Goal: Task Accomplishment & Management: Use online tool/utility

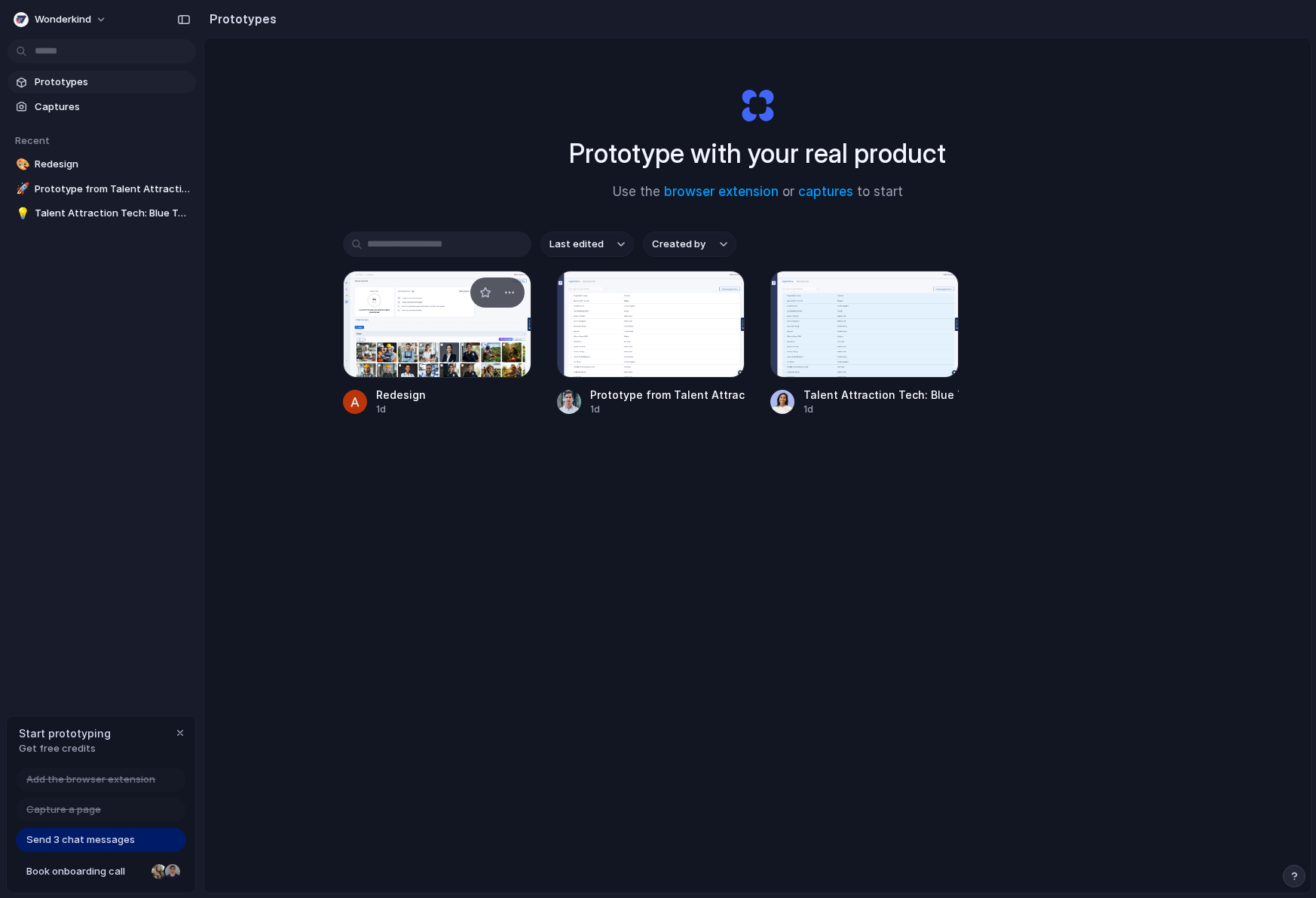
click at [489, 331] on div at bounding box center [437, 323] width 188 height 107
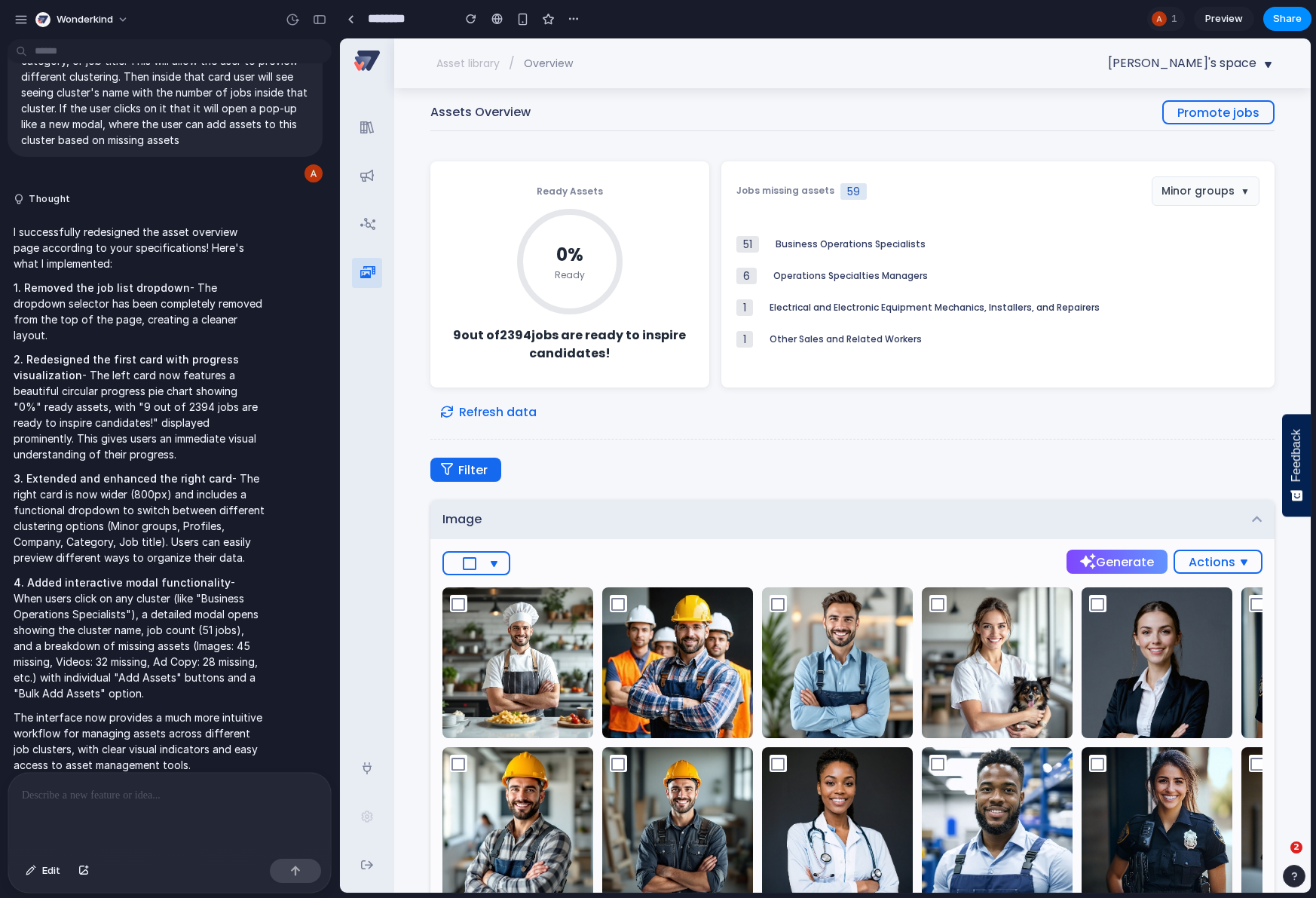
scroll to position [196, 0]
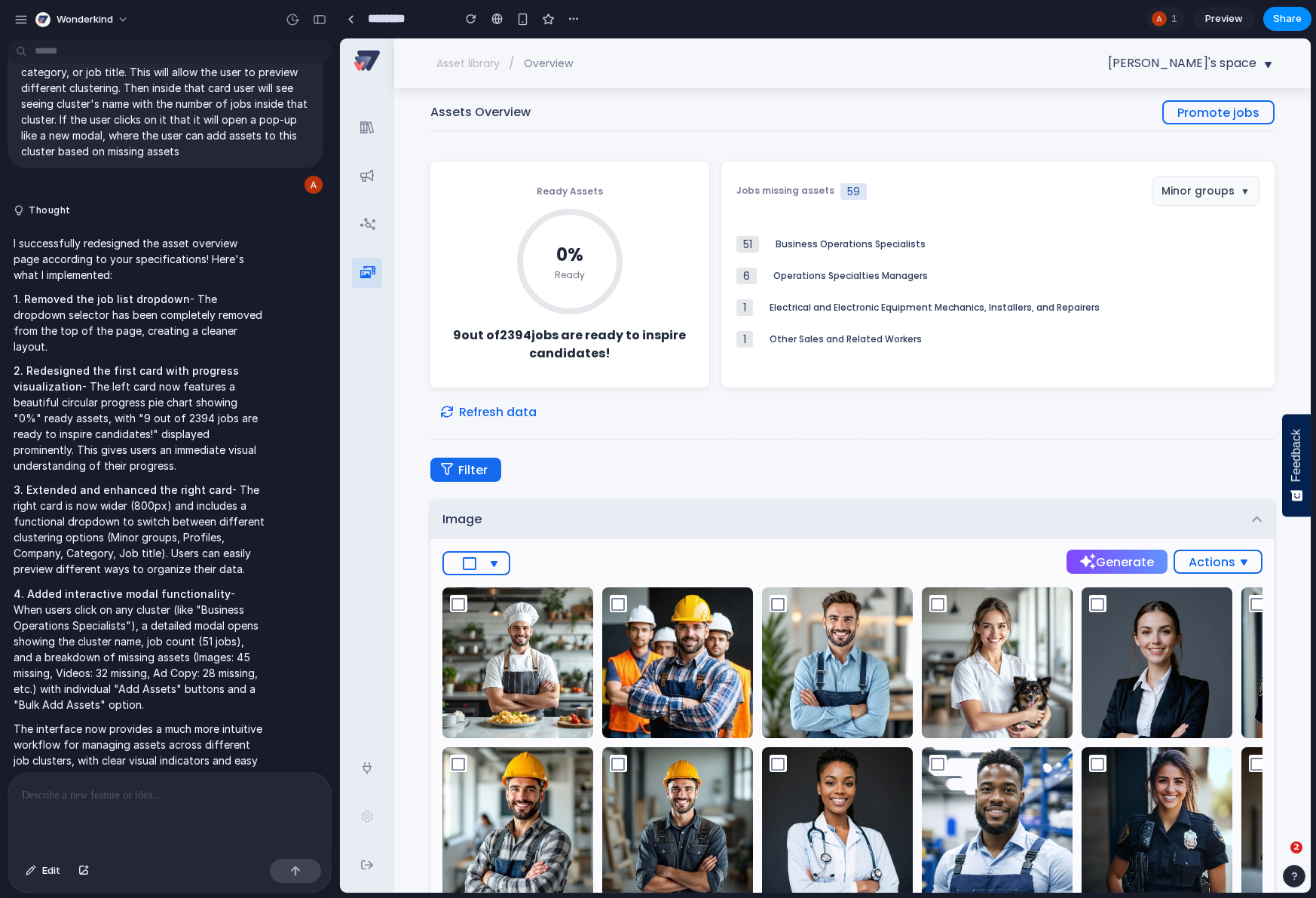
drag, startPoint x: 585, startPoint y: 341, endPoint x: 588, endPoint y: 327, distance: 14.3
click at [585, 341] on div "9 out of 2394 jobs are ready to inspire candidates!" at bounding box center [570, 344] width 243 height 36
click at [590, 275] on icon at bounding box center [569, 261] width 105 height 105
click at [577, 230] on icon at bounding box center [569, 261] width 105 height 105
click at [567, 187] on h3 "Ready Assets" at bounding box center [569, 192] width 66 height 11
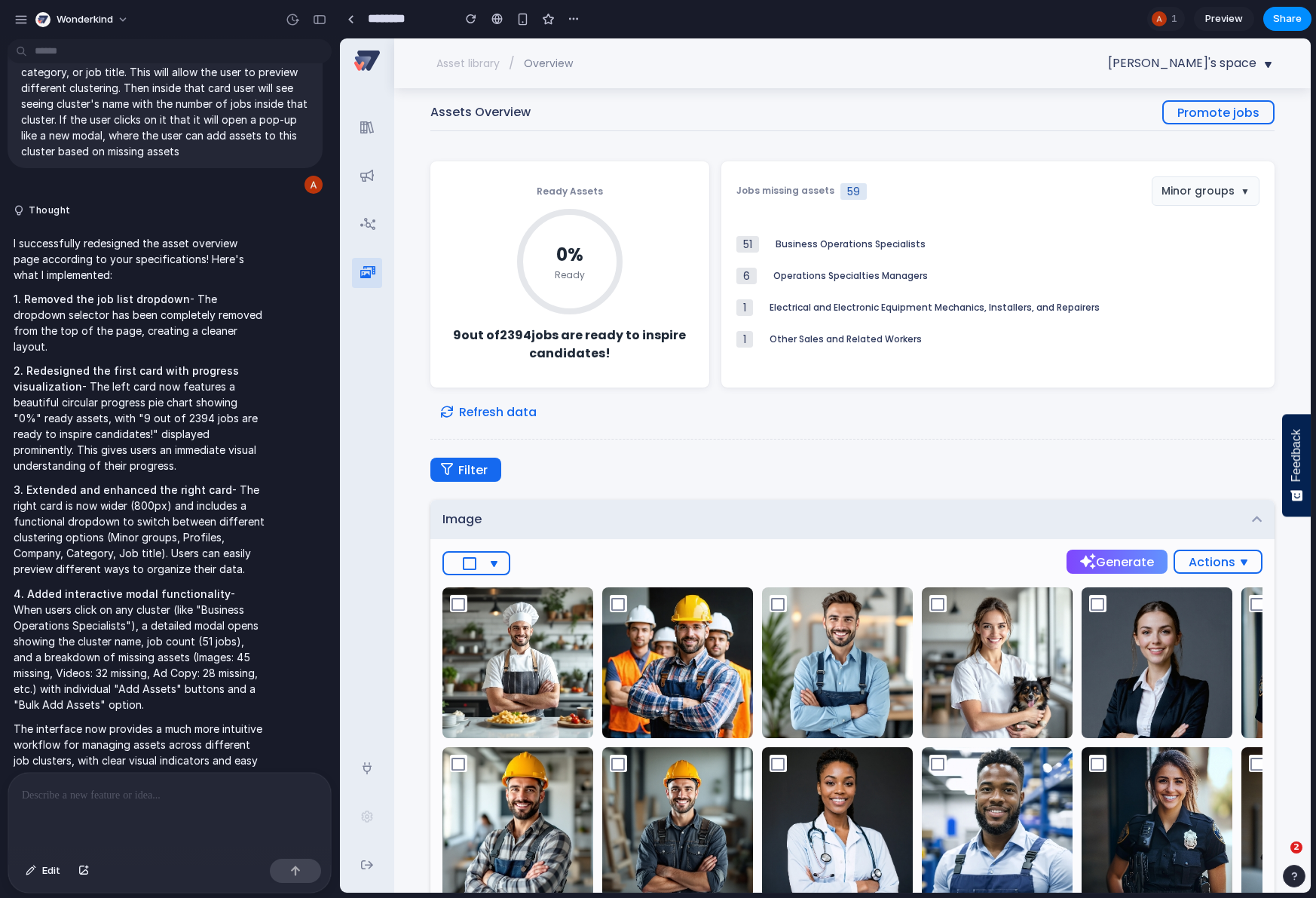
drag, startPoint x: 836, startPoint y: 185, endPoint x: 866, endPoint y: 246, distance: 68.0
click at [841, 185] on span "59" at bounding box center [854, 191] width 27 height 17
click at [867, 248] on div "Business Operations Specialists" at bounding box center [1018, 244] width 484 height 11
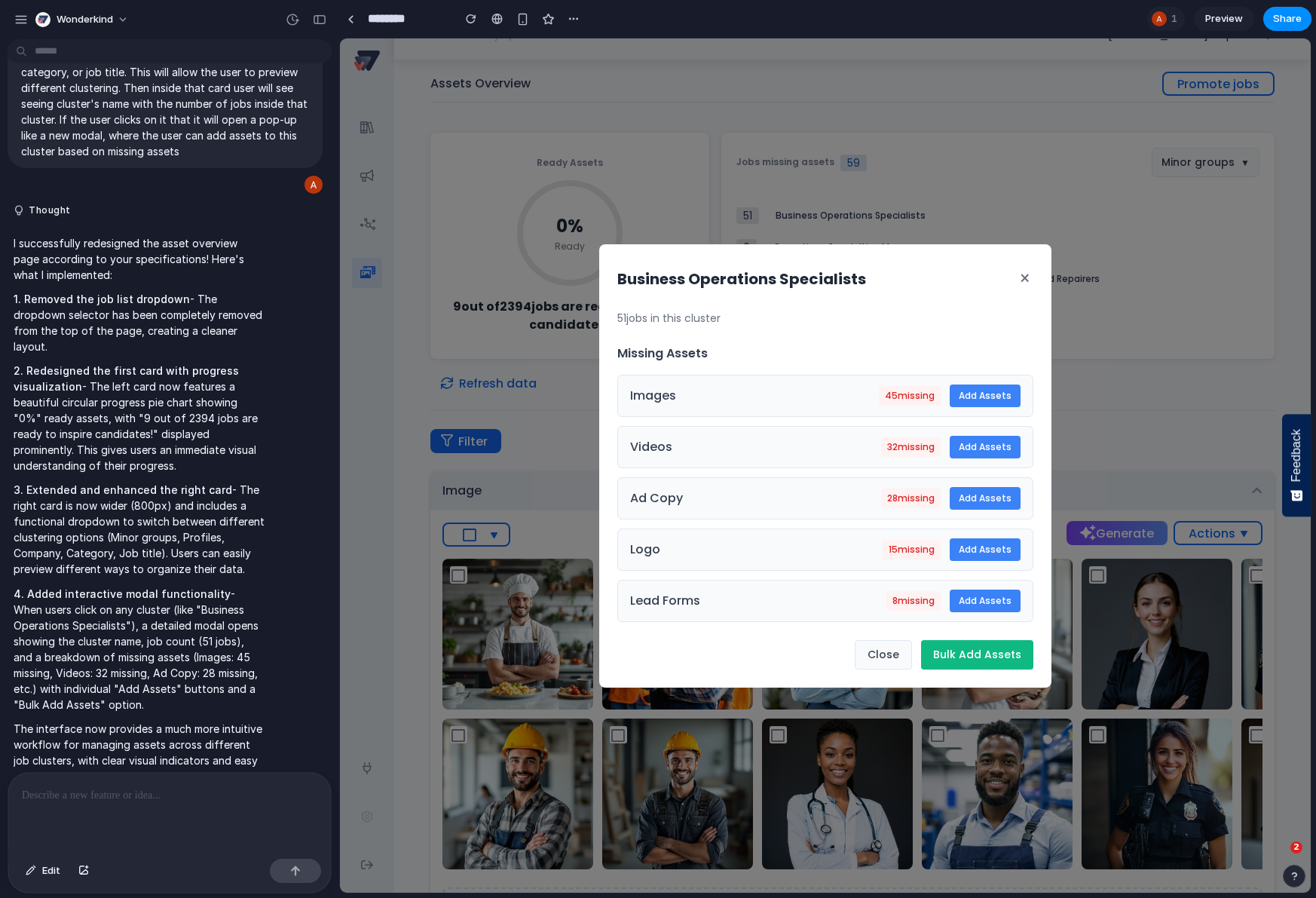
scroll to position [0, 0]
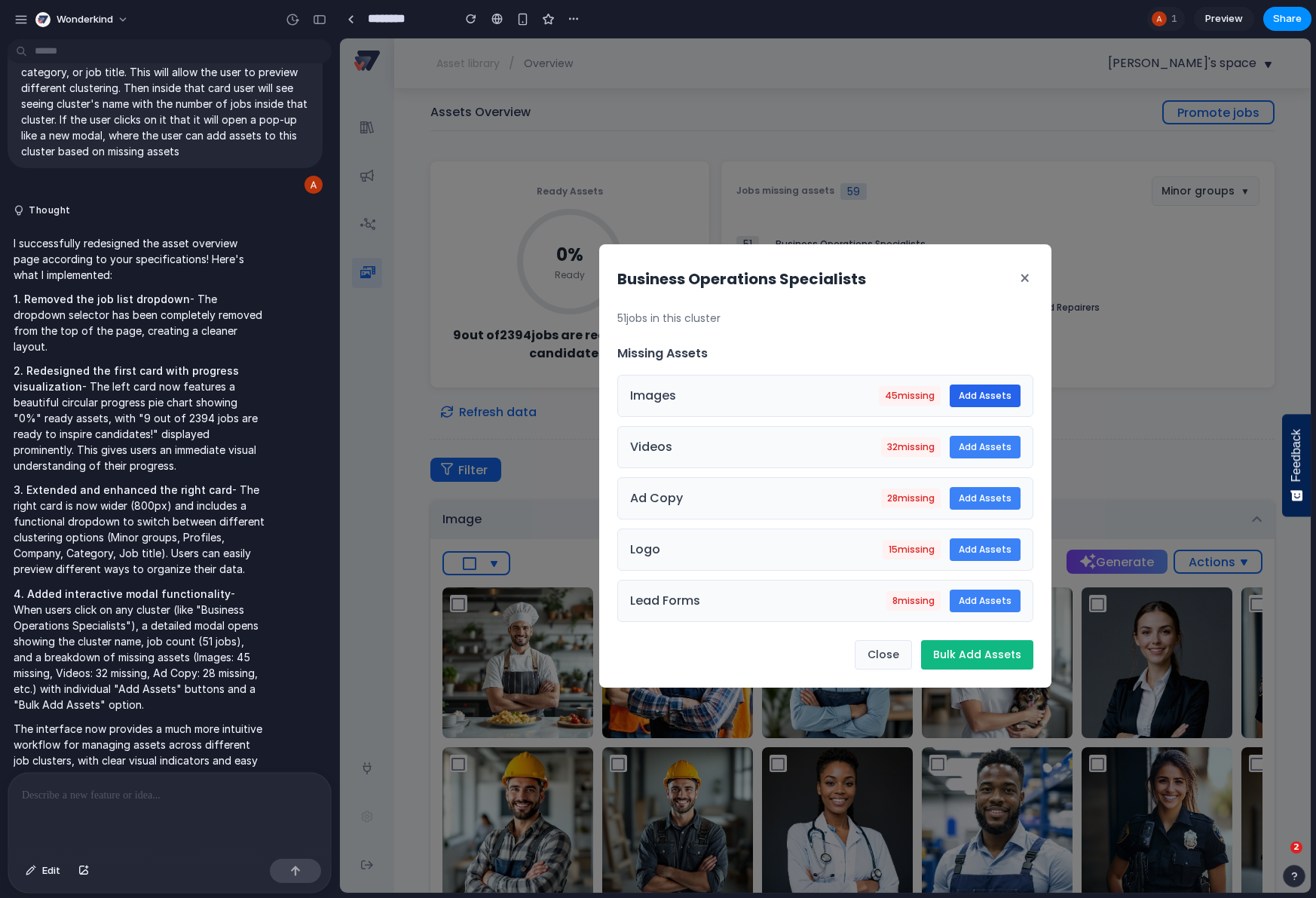
click at [987, 395] on button "Add Assets" at bounding box center [985, 396] width 71 height 23
click at [993, 656] on button "Bulk Add Assets" at bounding box center [977, 654] width 112 height 29
drag, startPoint x: 1021, startPoint y: 275, endPoint x: 1021, endPoint y: 286, distance: 11.0
click at [1021, 275] on button "×" at bounding box center [1025, 279] width 18 height 34
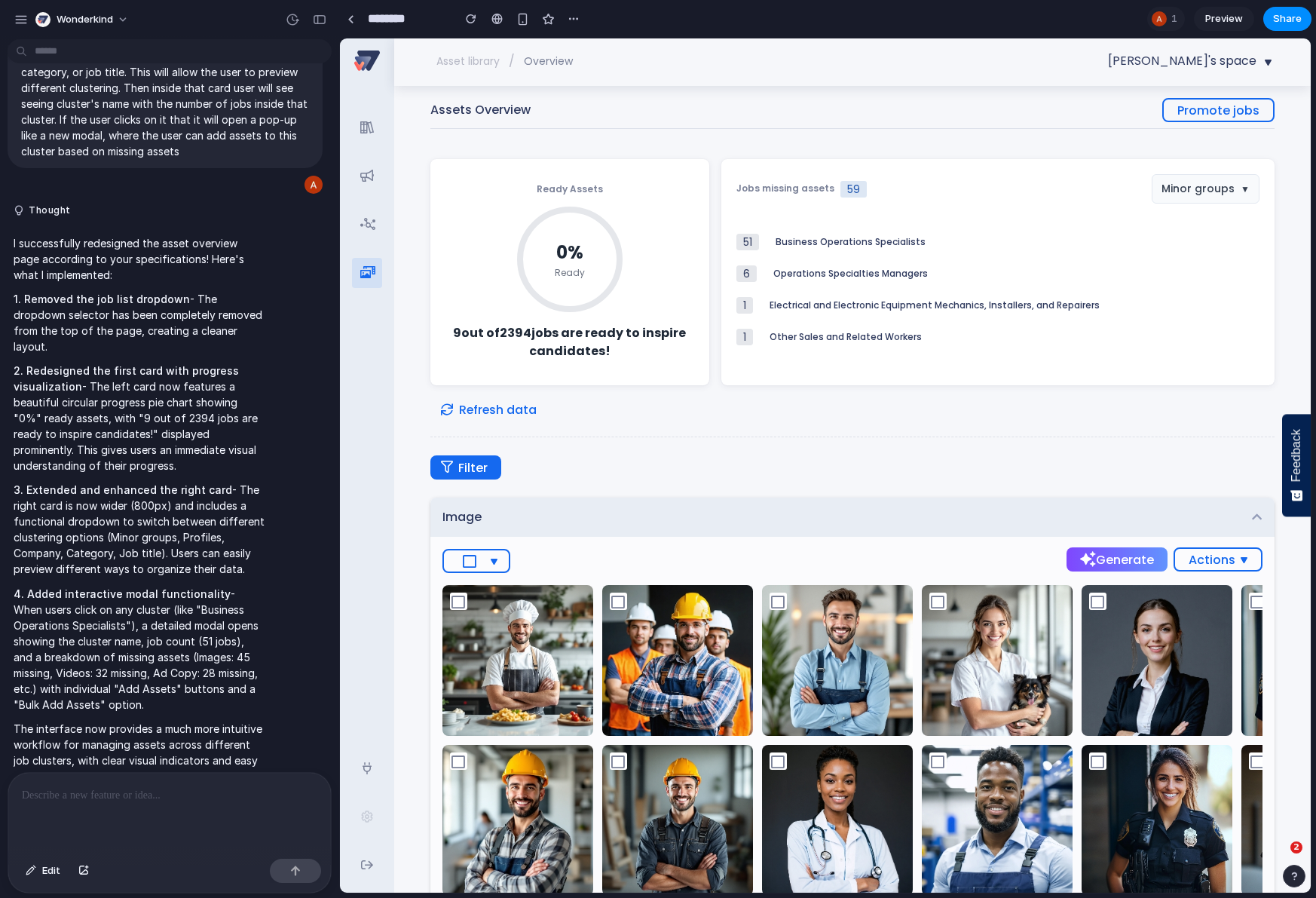
click at [859, 659] on img at bounding box center [837, 660] width 151 height 151
click at [482, 470] on span "Filter" at bounding box center [465, 468] width 43 height 19
click at [516, 407] on span "Refresh data" at bounding box center [489, 409] width 95 height 19
click at [589, 331] on div "9 out of 2394 jobs are ready to inspire candidates!" at bounding box center [570, 342] width 243 height 36
click at [583, 264] on icon at bounding box center [569, 259] width 105 height 105
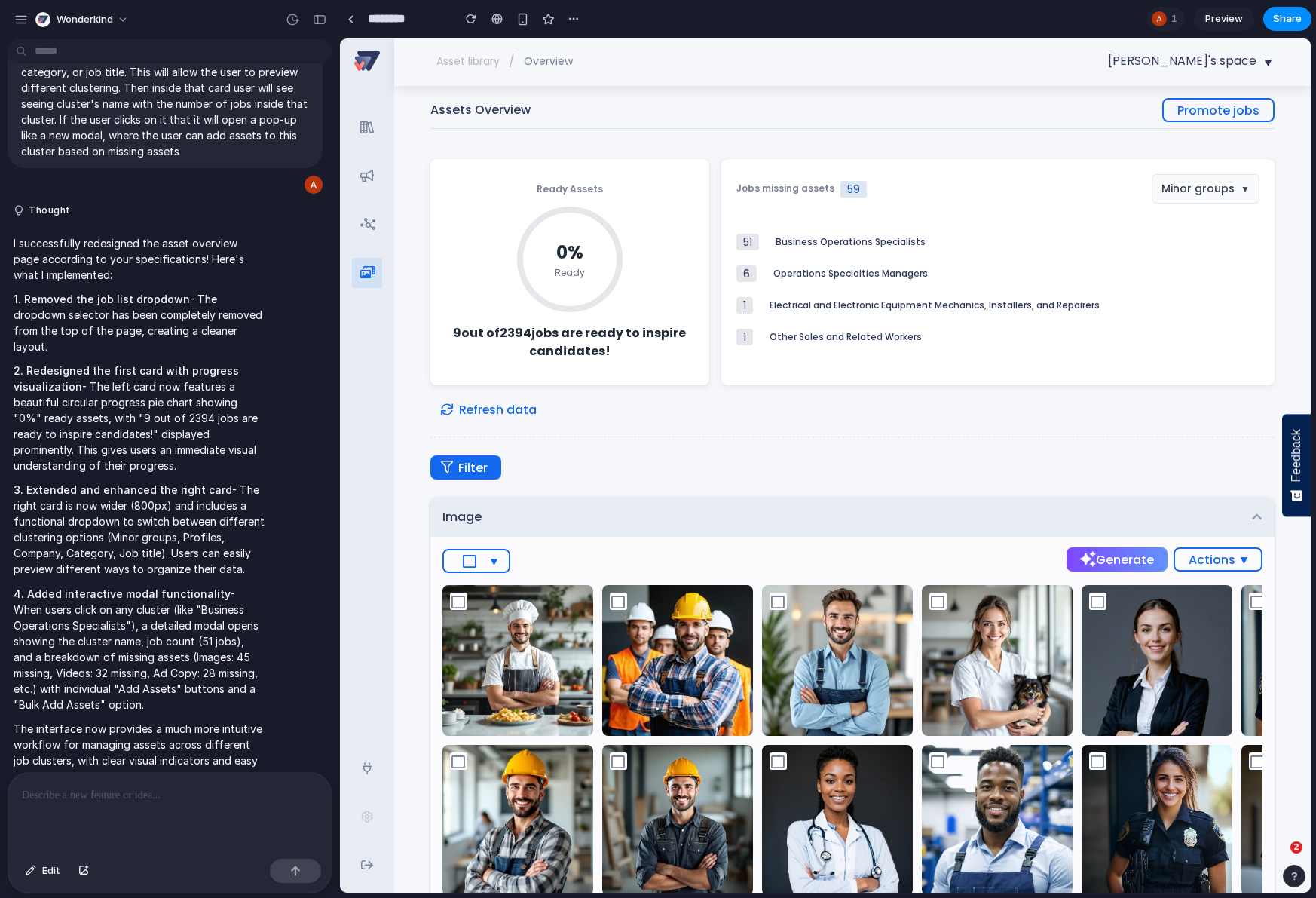
click at [585, 188] on h3 "Ready Assets" at bounding box center [569, 189] width 66 height 11
drag, startPoint x: 828, startPoint y: 186, endPoint x: 863, endPoint y: 192, distance: 35.5
click at [830, 186] on h3 "Jobs missing assets 59" at bounding box center [802, 189] width 131 height 17
click at [863, 192] on div "Jobs missing assets 59 Minor groups ▼" at bounding box center [998, 188] width 523 height 29
drag, startPoint x: 1247, startPoint y: 110, endPoint x: 1244, endPoint y: 121, distance: 11.4
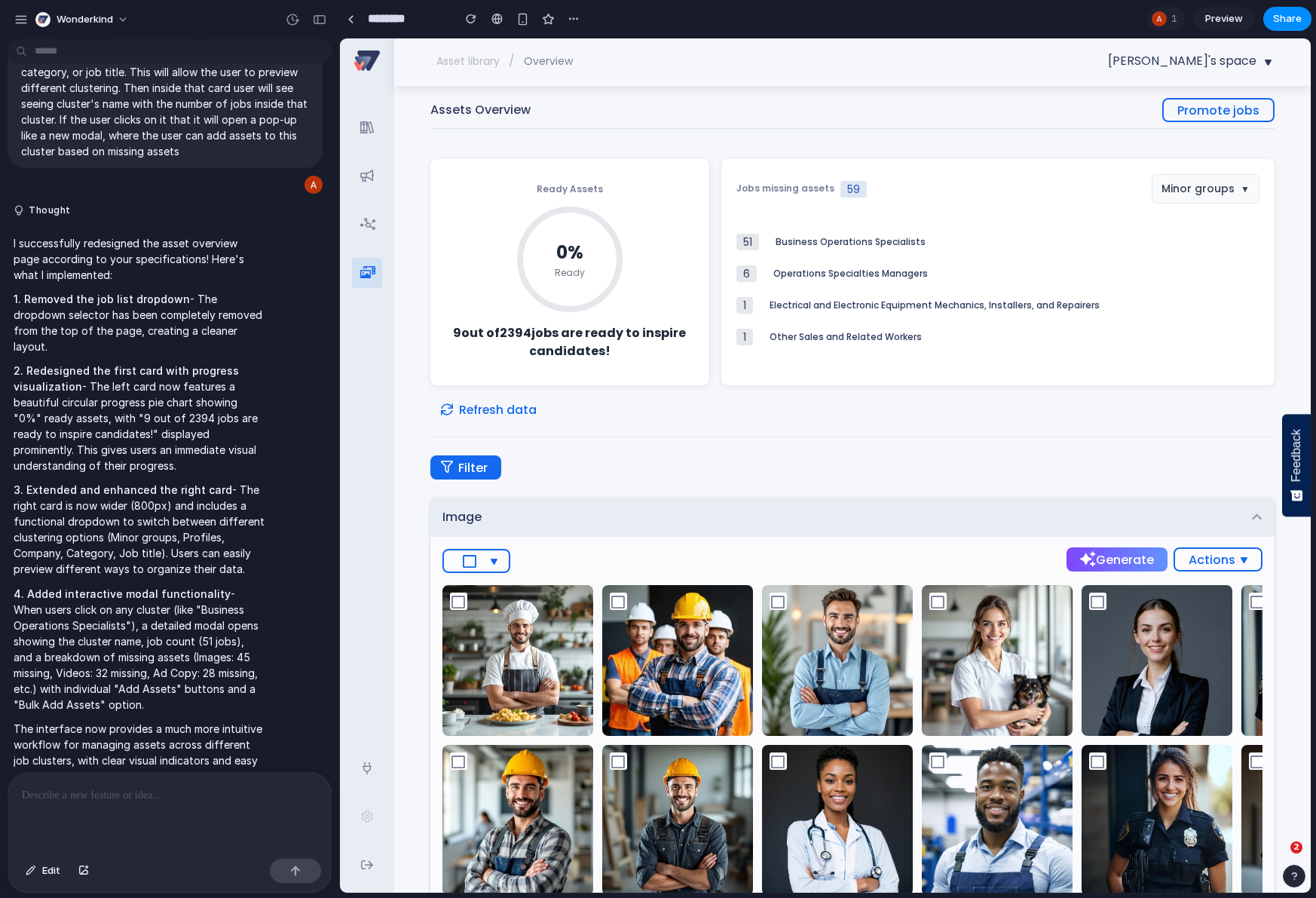
click at [1247, 110] on span "Promote jobs" at bounding box center [1218, 110] width 82 height 19
click at [841, 237] on div "Business Operations Specialists" at bounding box center [1018, 242] width 484 height 11
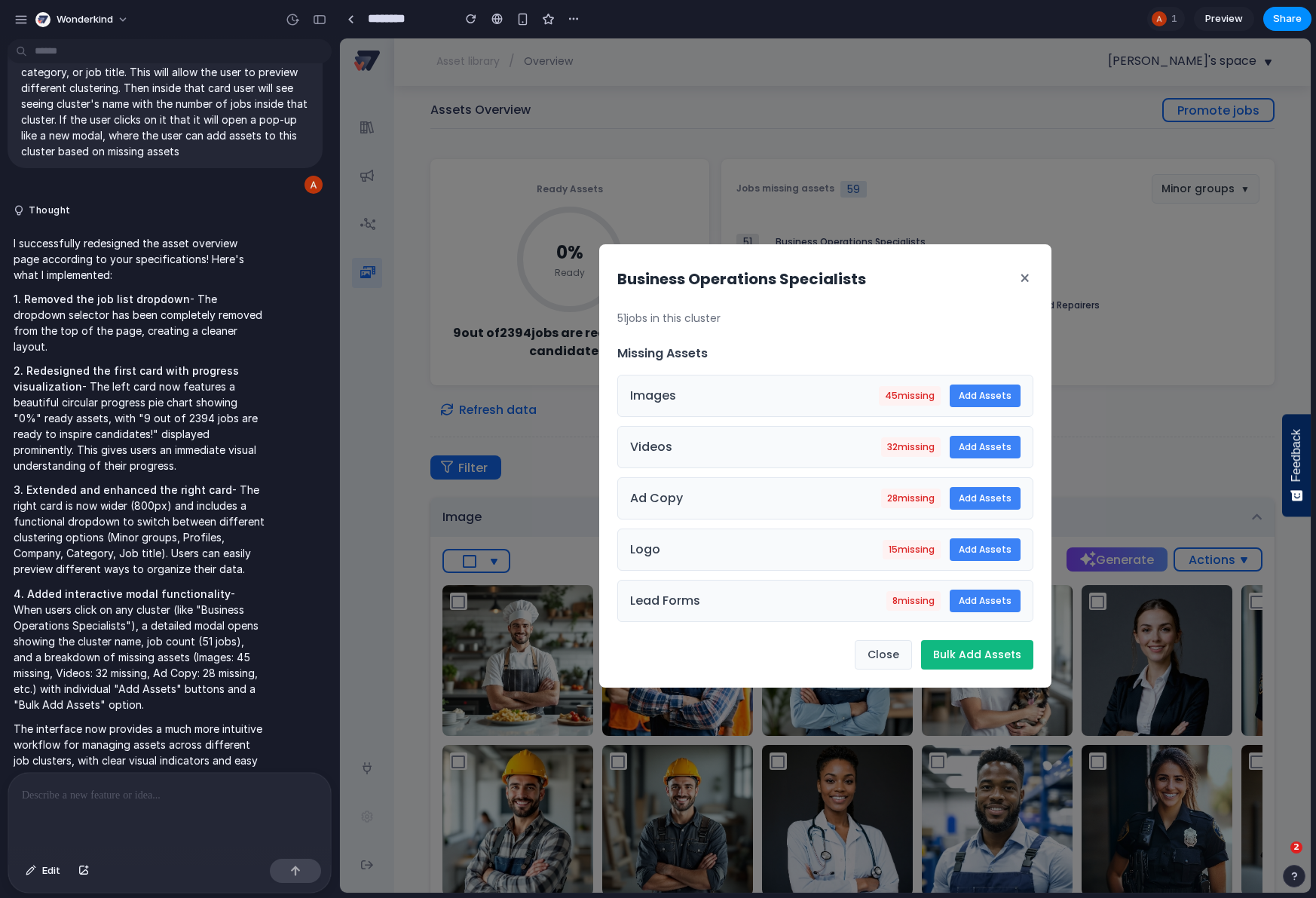
click at [1020, 276] on button "×" at bounding box center [1025, 279] width 18 height 34
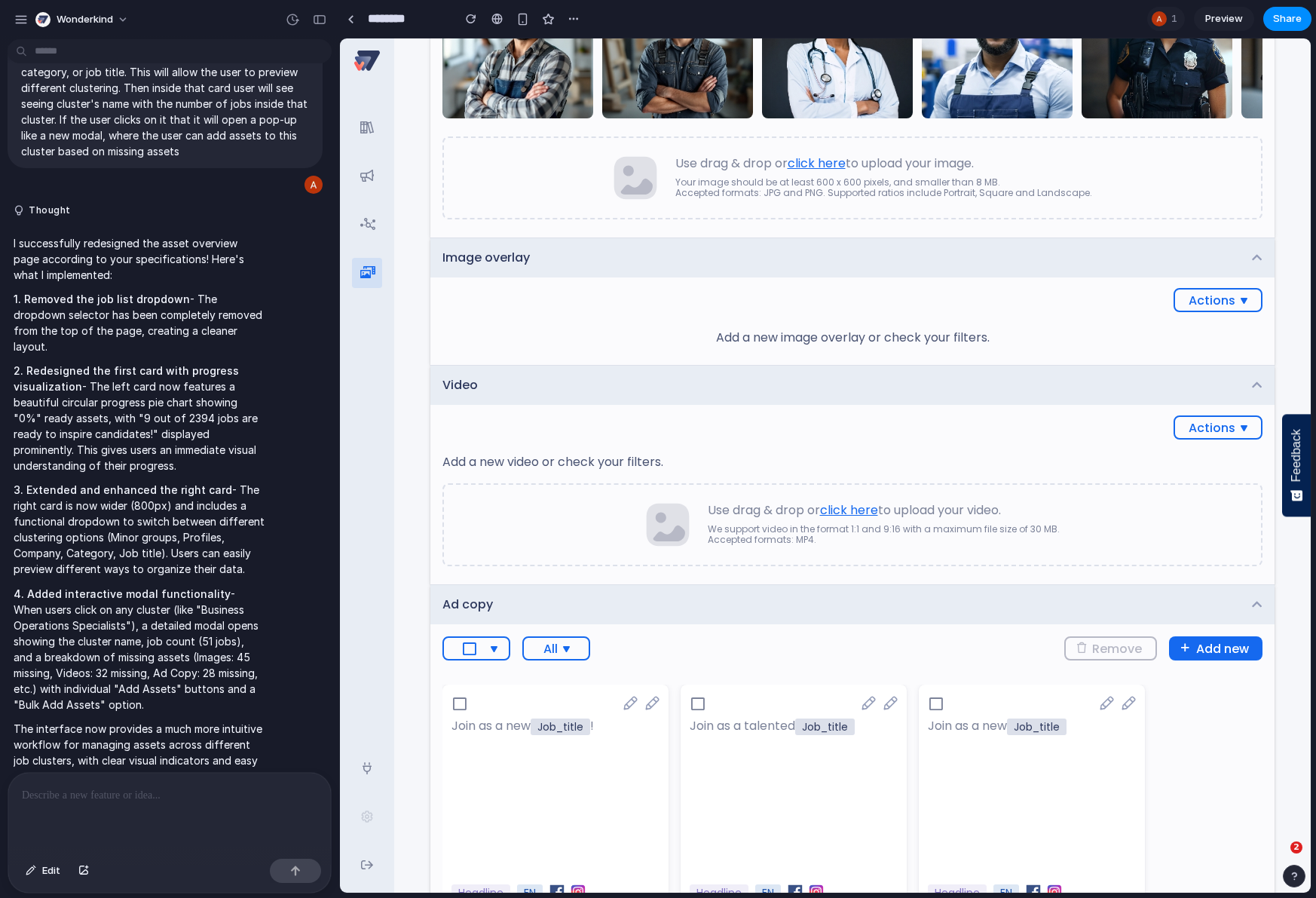
scroll to position [780, 0]
click at [1195, 300] on span "Actions" at bounding box center [1218, 299] width 59 height 19
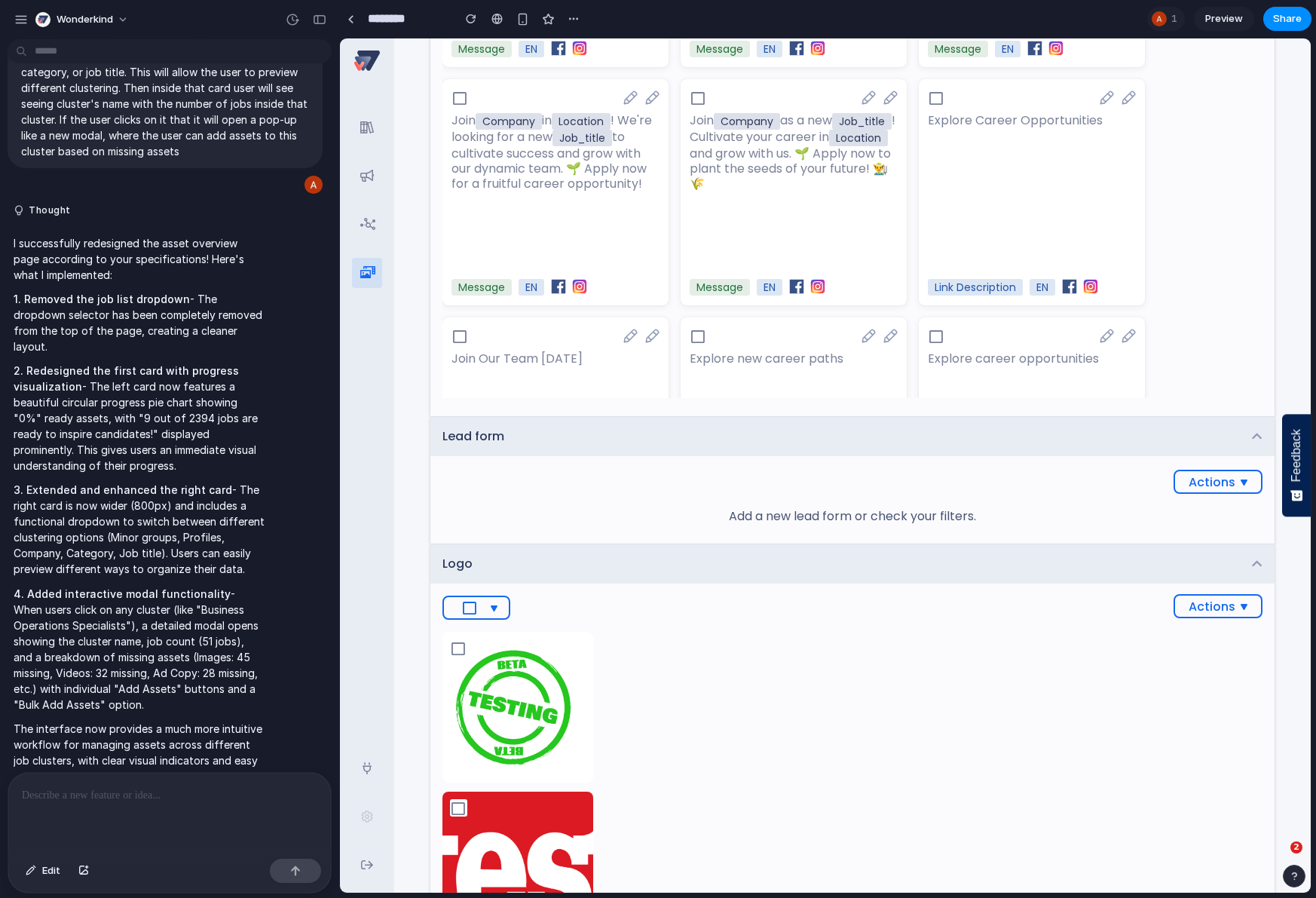
scroll to position [1741, 0]
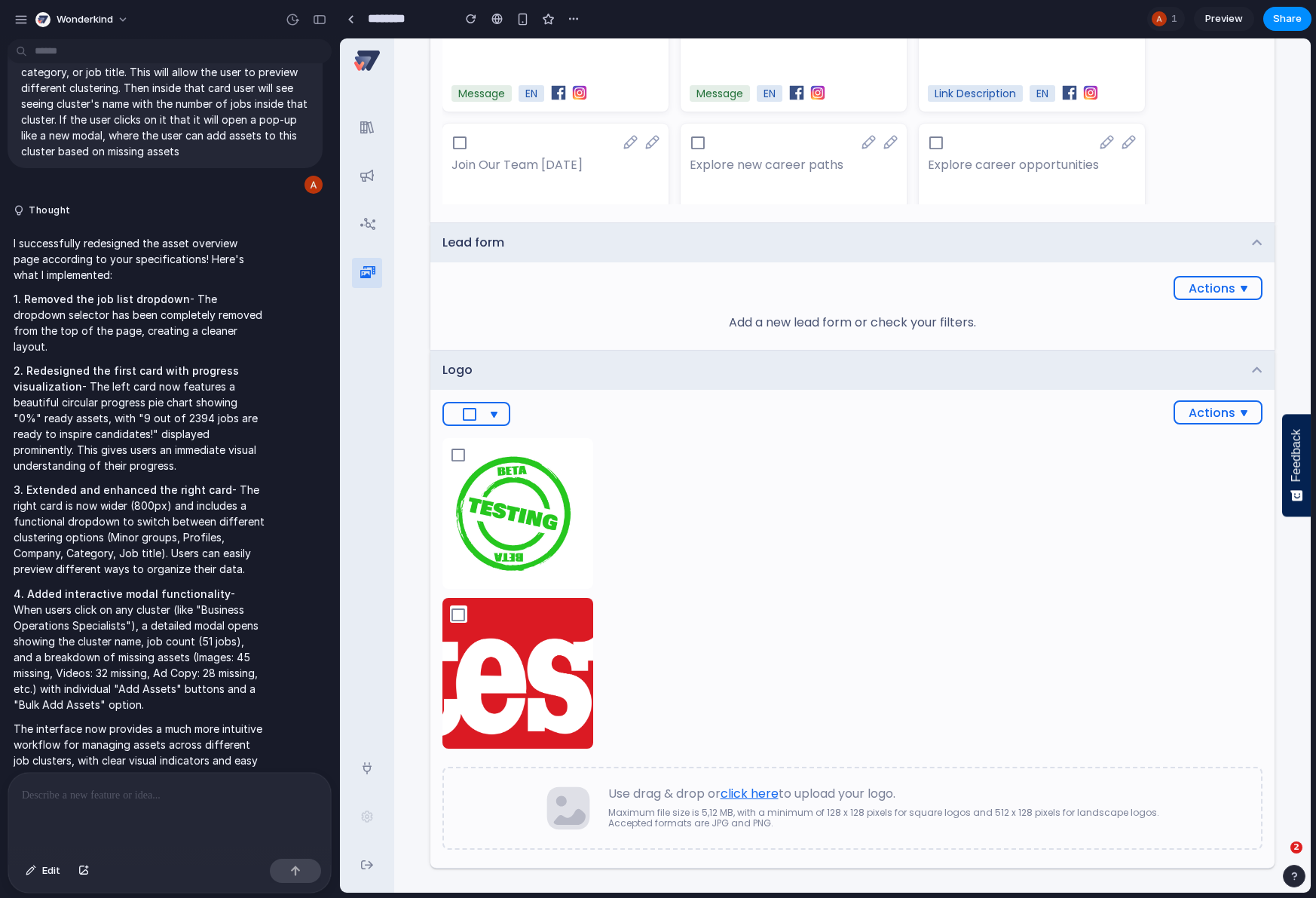
click at [768, 792] on div at bounding box center [852, 783] width 818 height 30
click at [762, 797] on div at bounding box center [852, 783] width 818 height 30
drag, startPoint x: 1219, startPoint y: 308, endPoint x: 1199, endPoint y: 286, distance: 29.7
click at [1219, 308] on div "Actions Add a new lead form or check your filters." at bounding box center [852, 306] width 844 height 88
click at [1198, 285] on span "Actions" at bounding box center [1218, 288] width 59 height 19
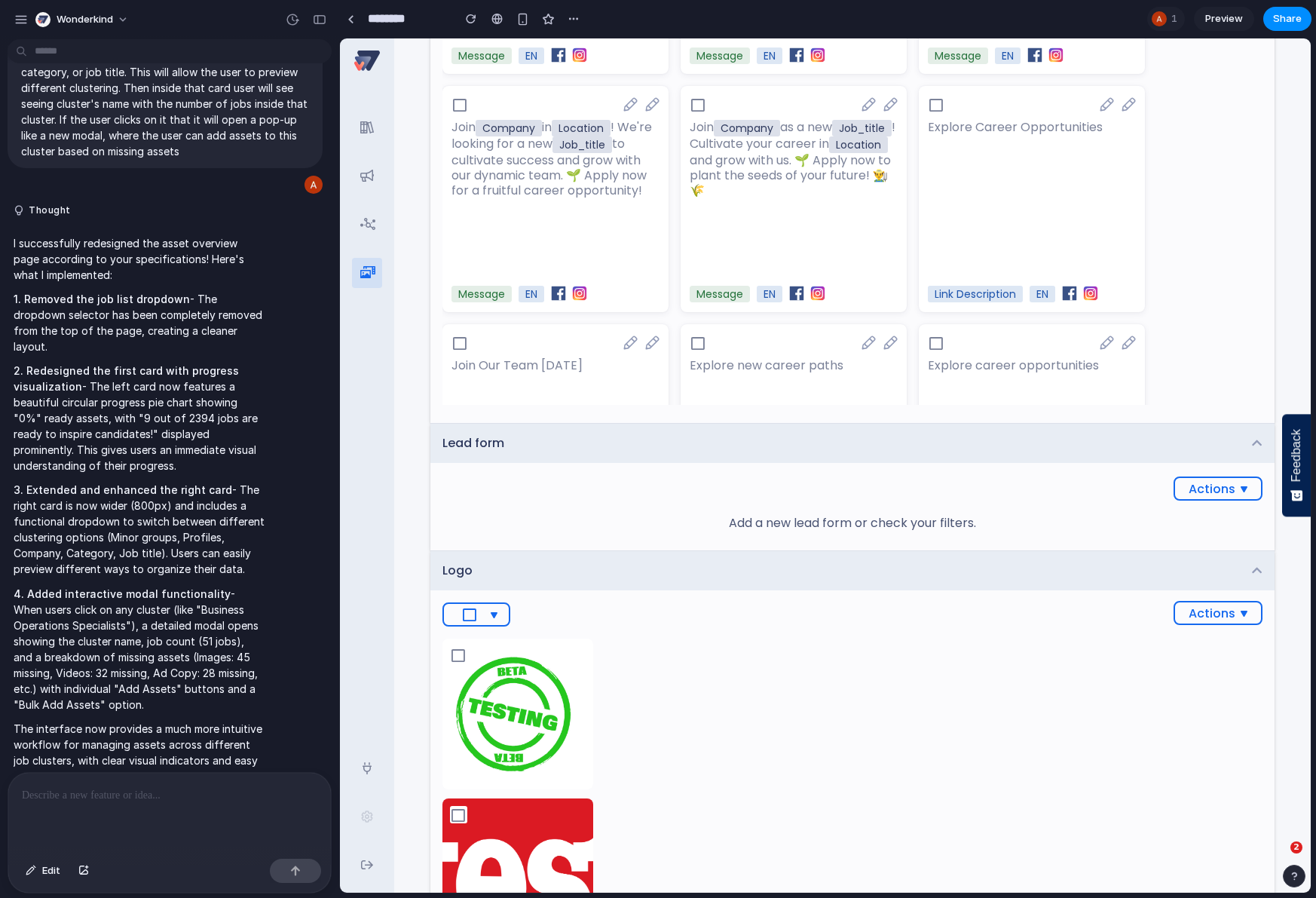
scroll to position [1517, 0]
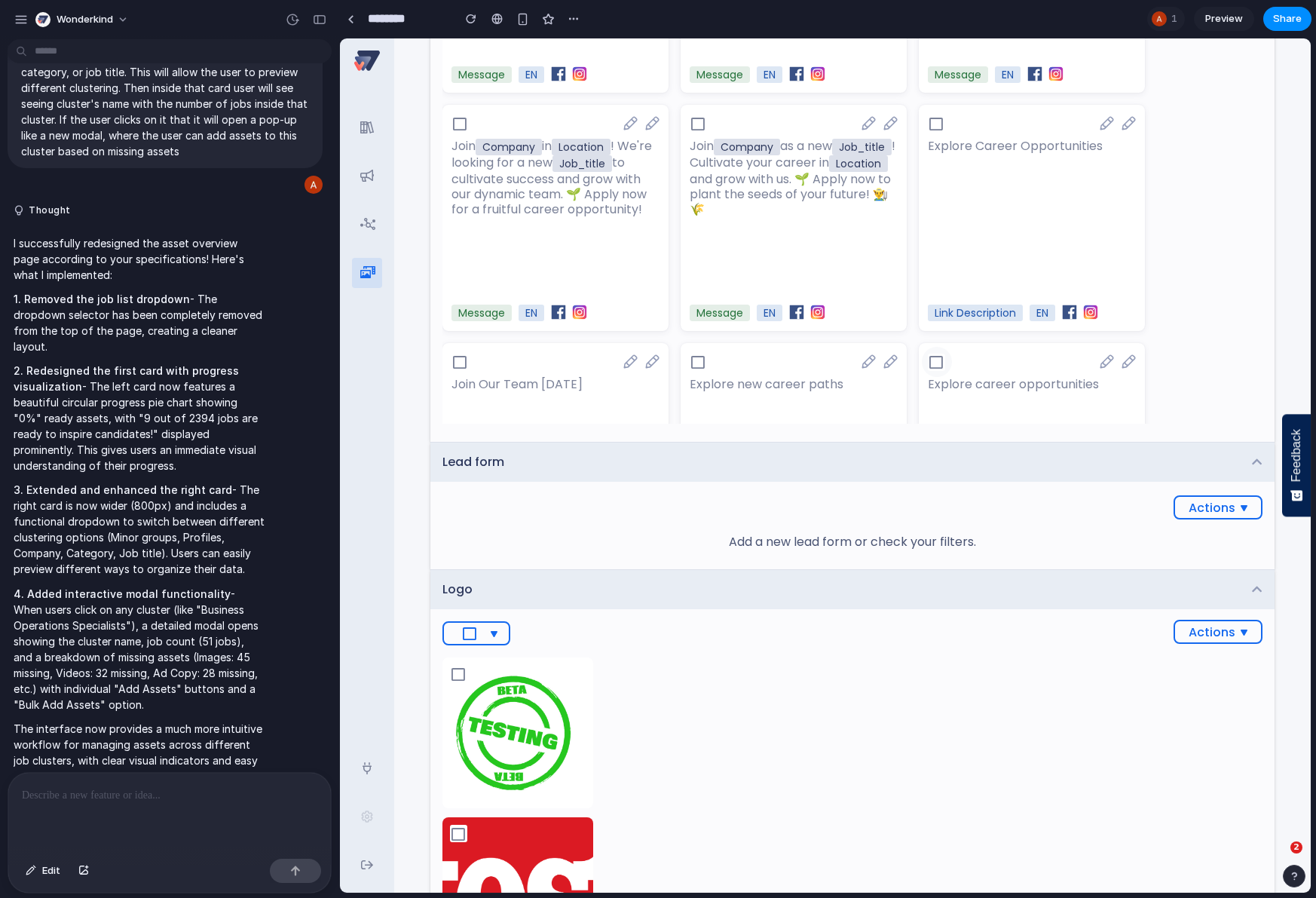
click at [933, 359] on icon at bounding box center [937, 362] width 18 height 18
click at [941, 371] on icon at bounding box center [937, 362] width 18 height 18
click at [863, 365] on icon at bounding box center [868, 361] width 13 height 13
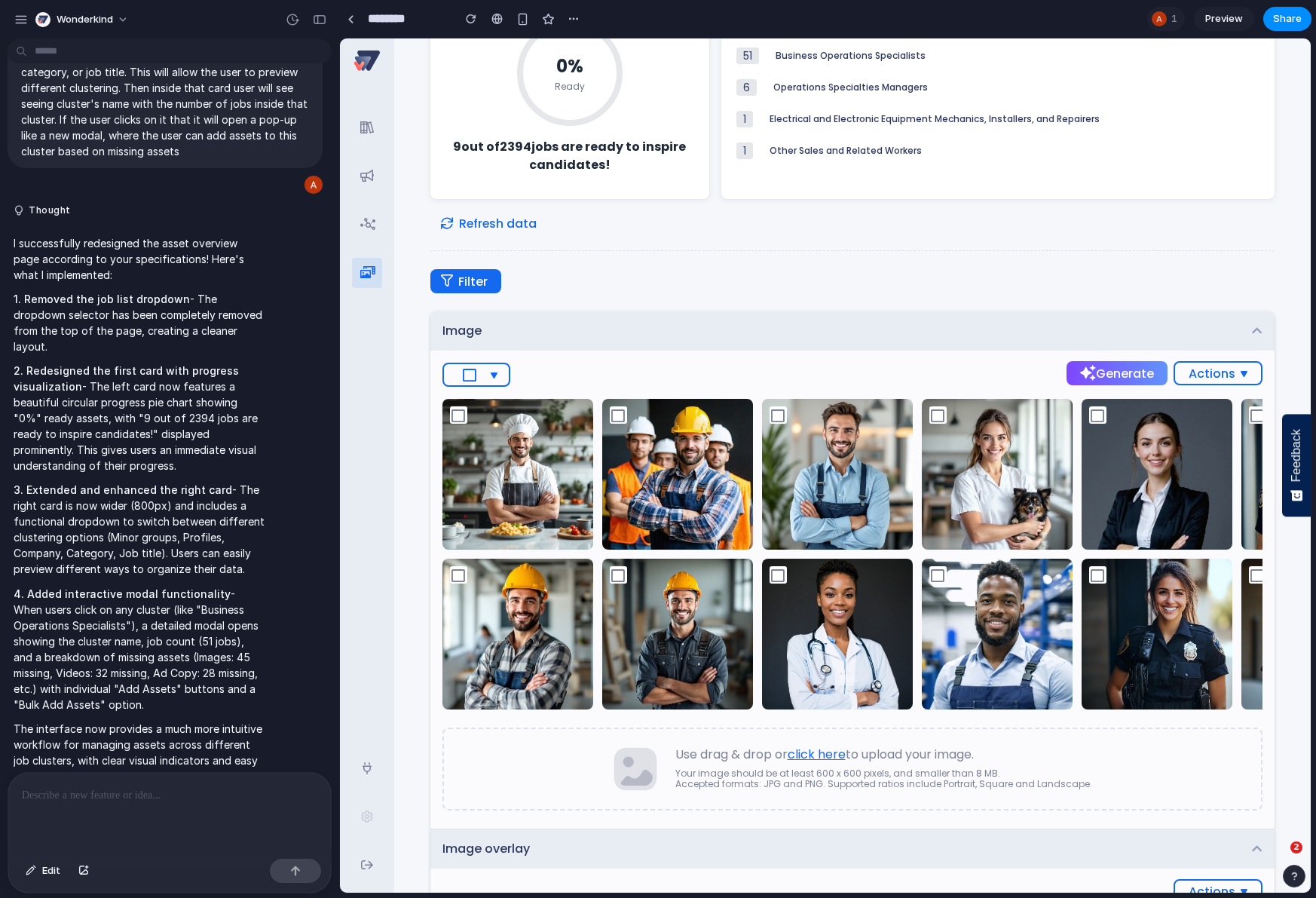
scroll to position [0, 0]
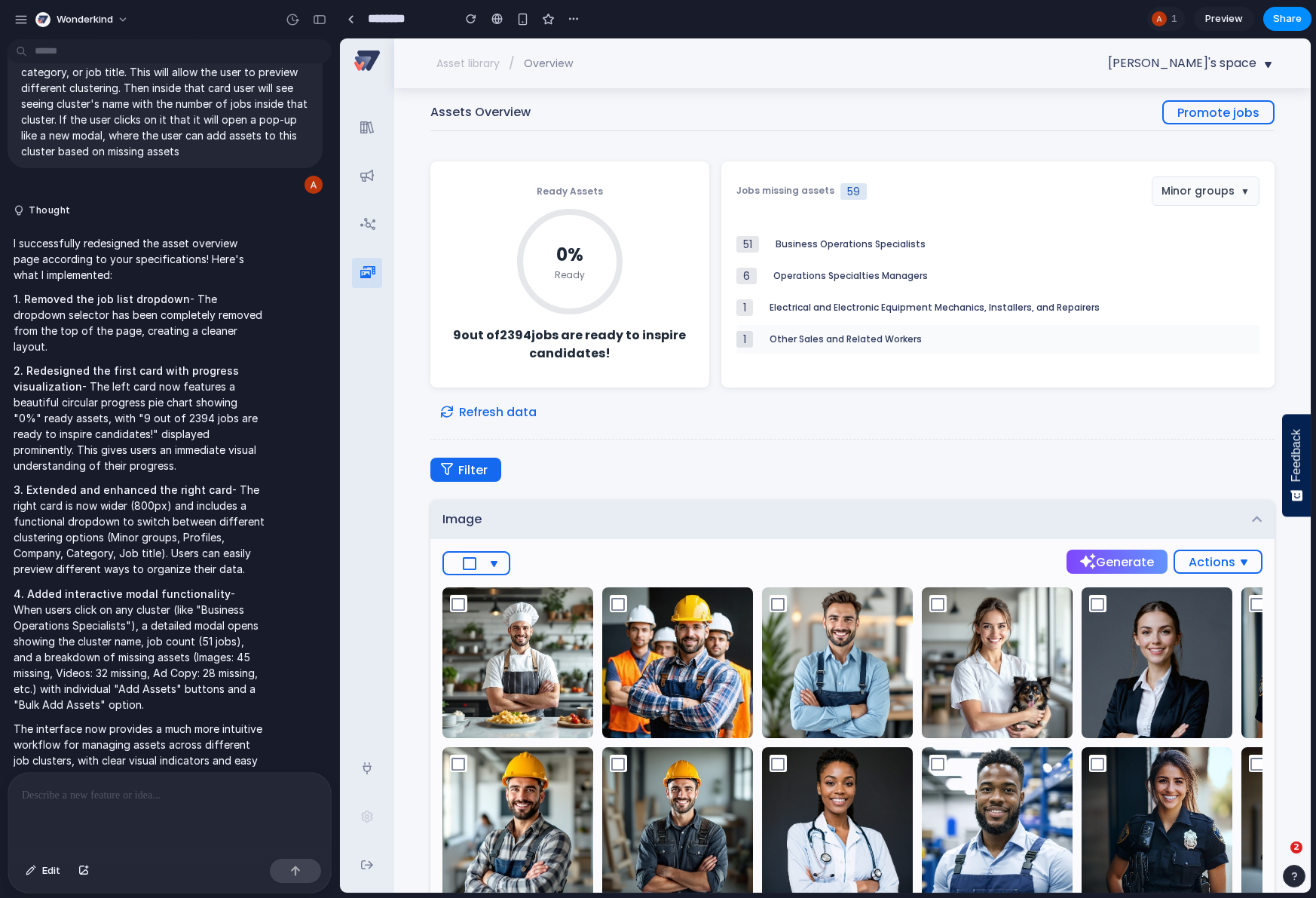
click at [899, 338] on div "Other Sales and Related Workers" at bounding box center [1015, 339] width 490 height 11
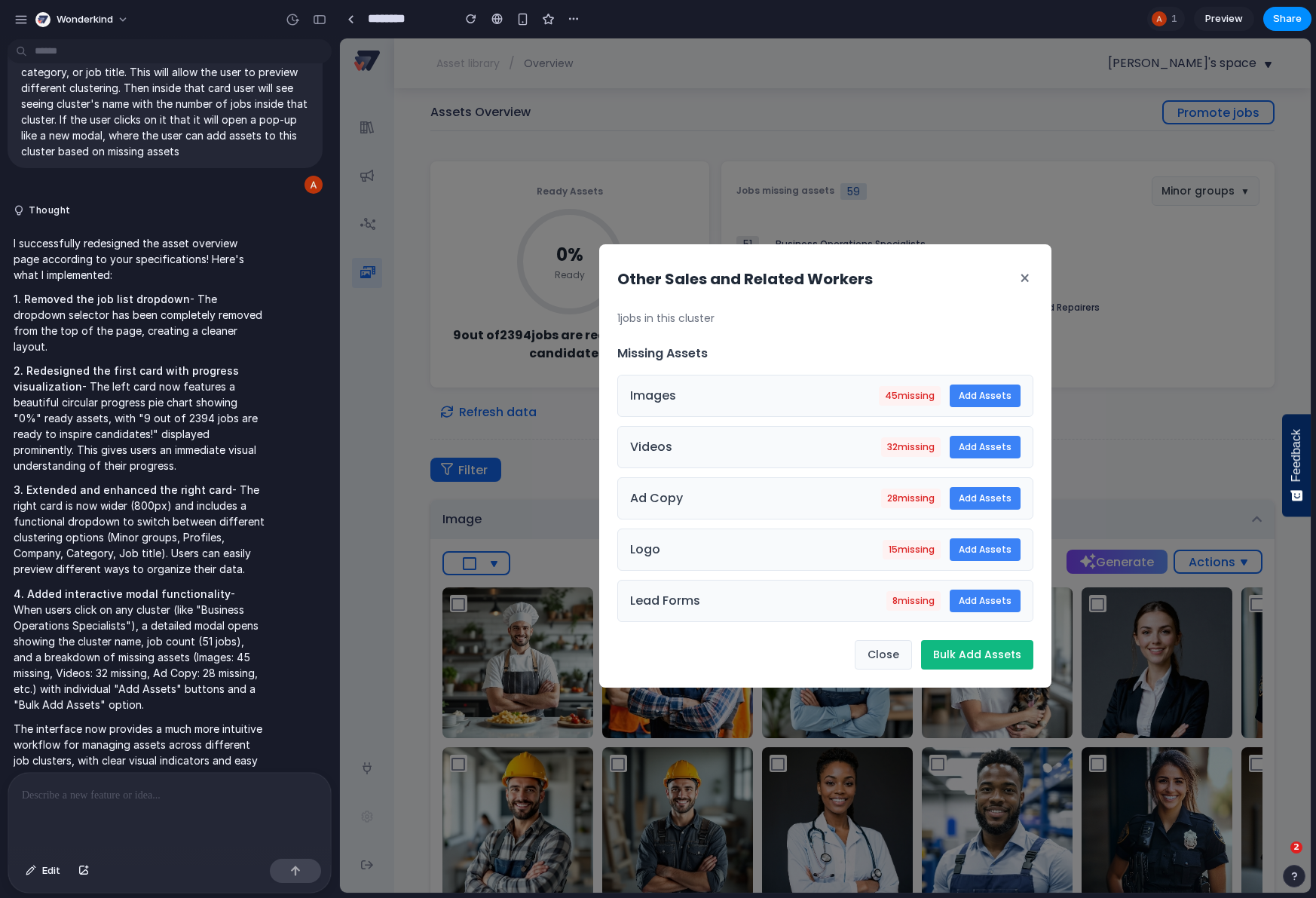
click at [1022, 278] on button "×" at bounding box center [1025, 279] width 18 height 34
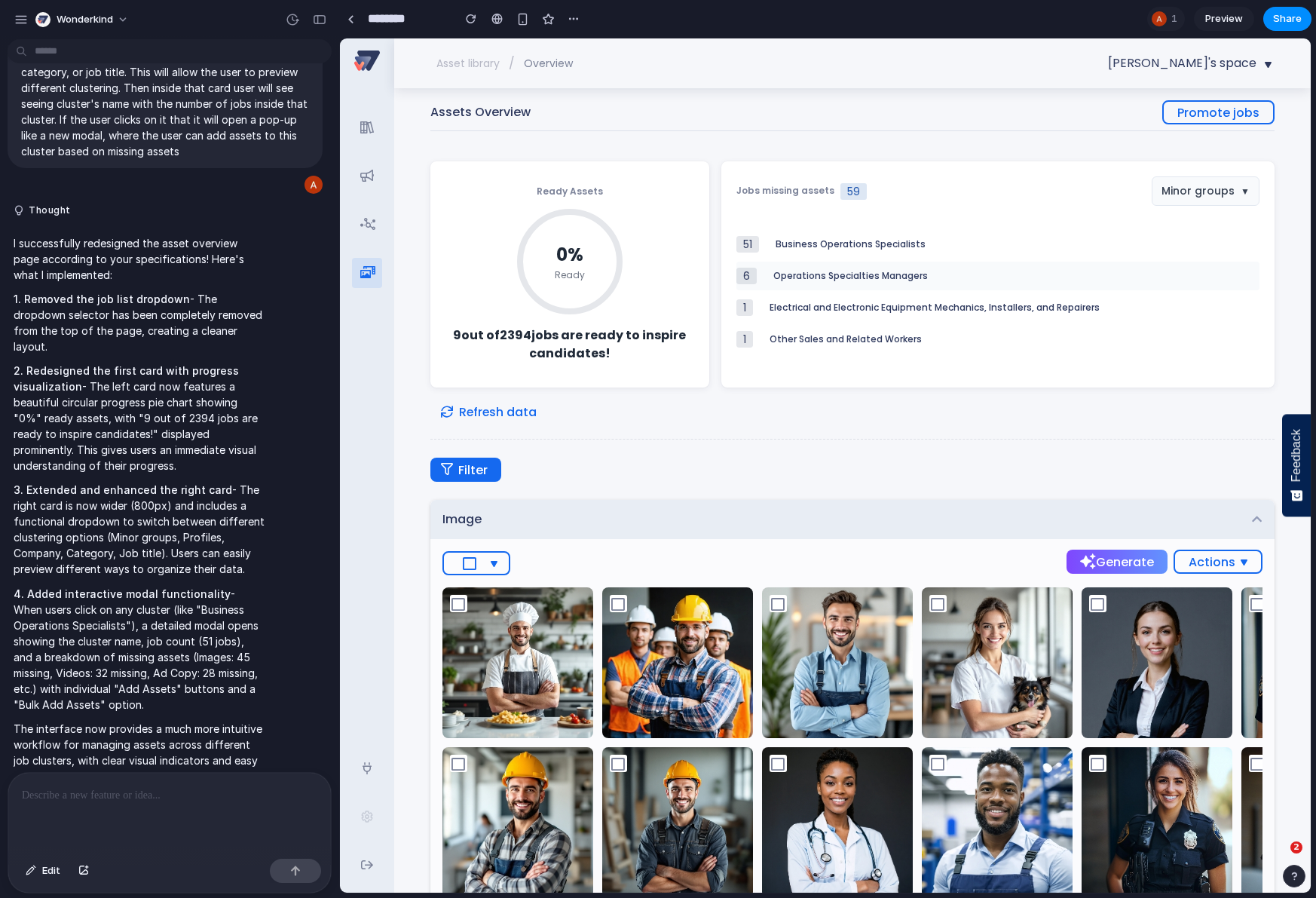
click at [864, 286] on div "6 Operations Specialties Managers" at bounding box center [998, 276] width 523 height 28
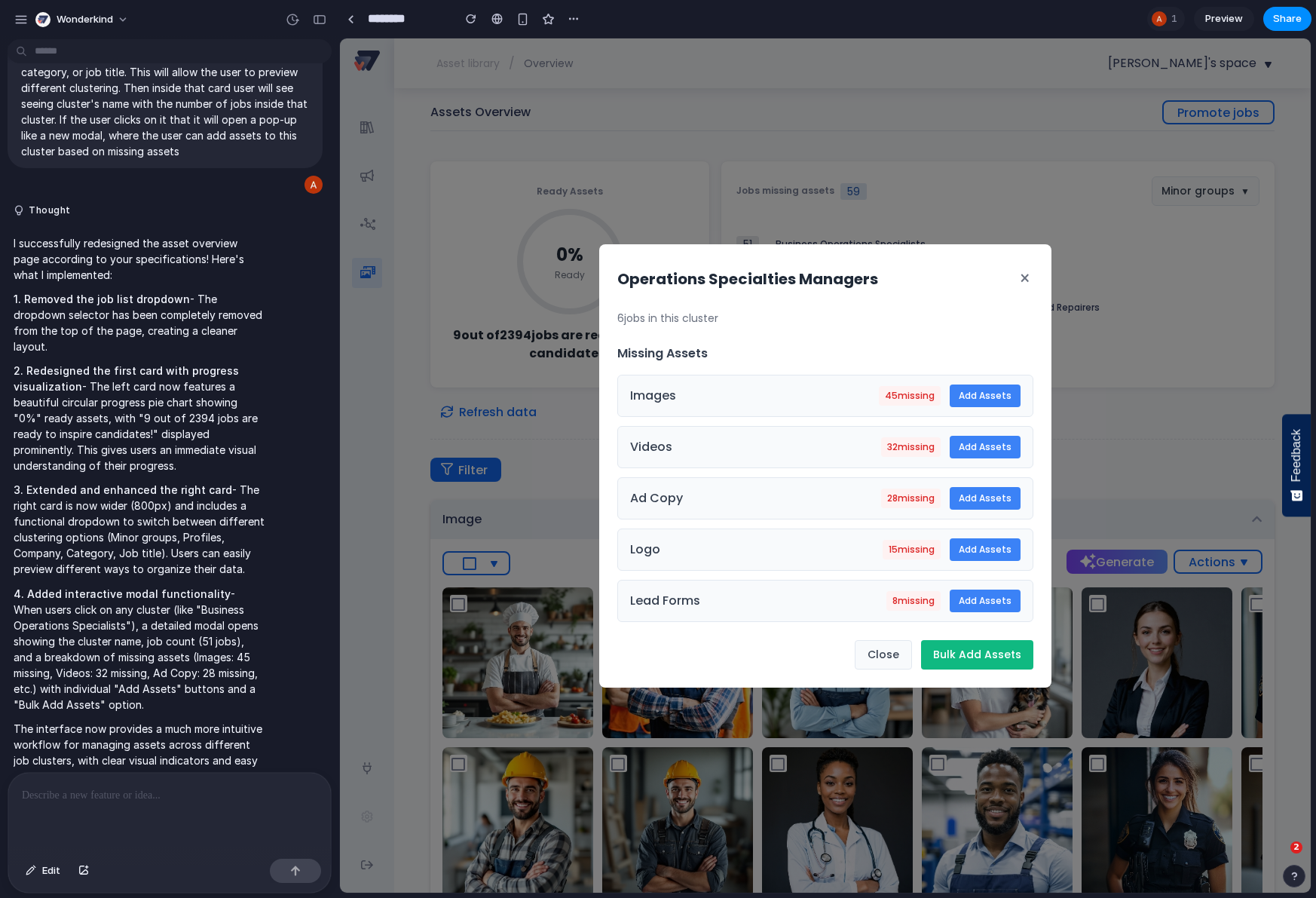
click at [1020, 274] on button "×" at bounding box center [1025, 279] width 18 height 34
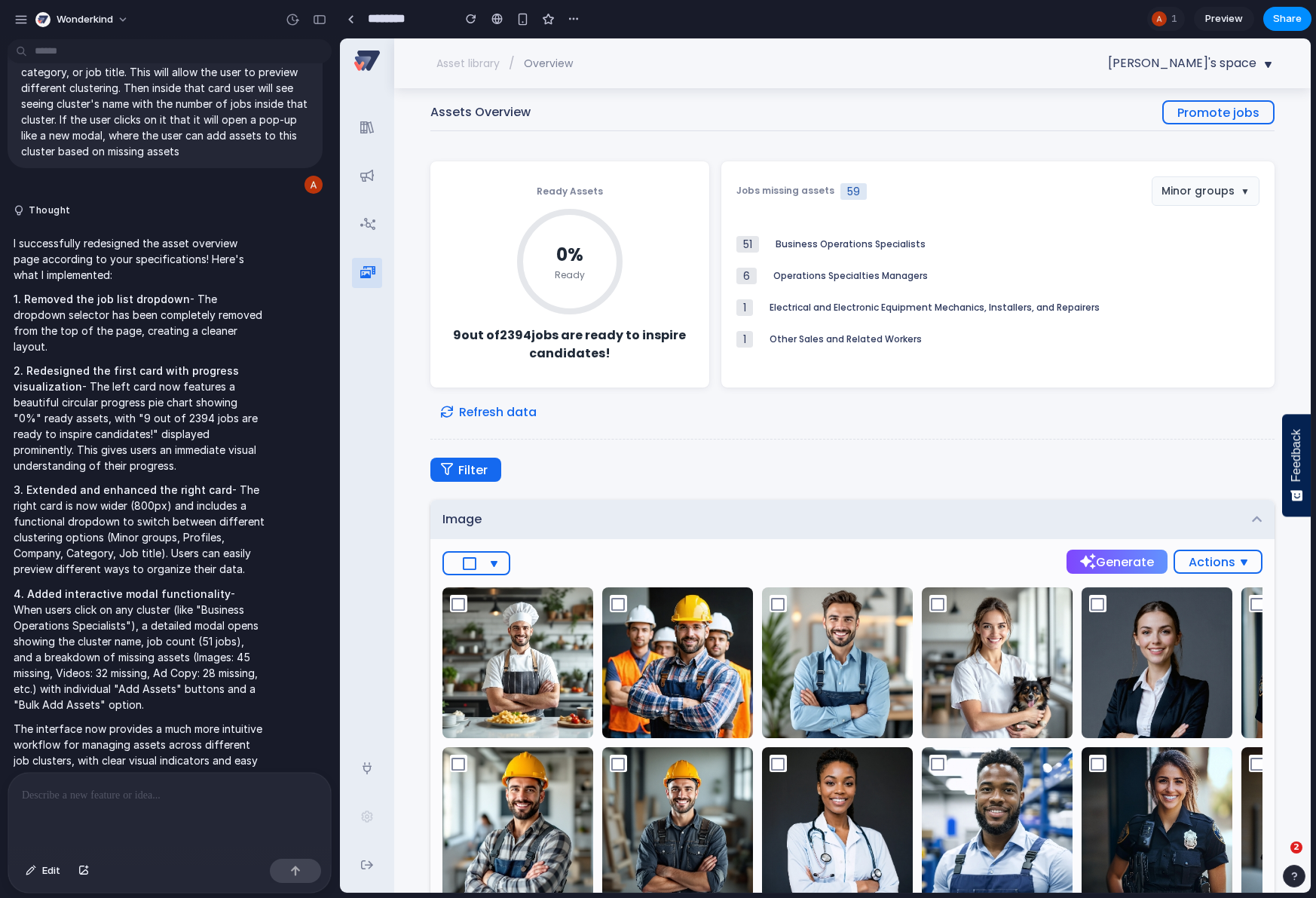
click at [500, 415] on span "Refresh data" at bounding box center [489, 411] width 95 height 19
click at [485, 473] on span "Filter" at bounding box center [465, 469] width 43 height 19
click at [483, 469] on span "Filter" at bounding box center [465, 469] width 43 height 19
click at [12, 19] on button "button" at bounding box center [21, 19] width 23 height 23
click at [18, 19] on div "button" at bounding box center [20, 19] width 13 height 13
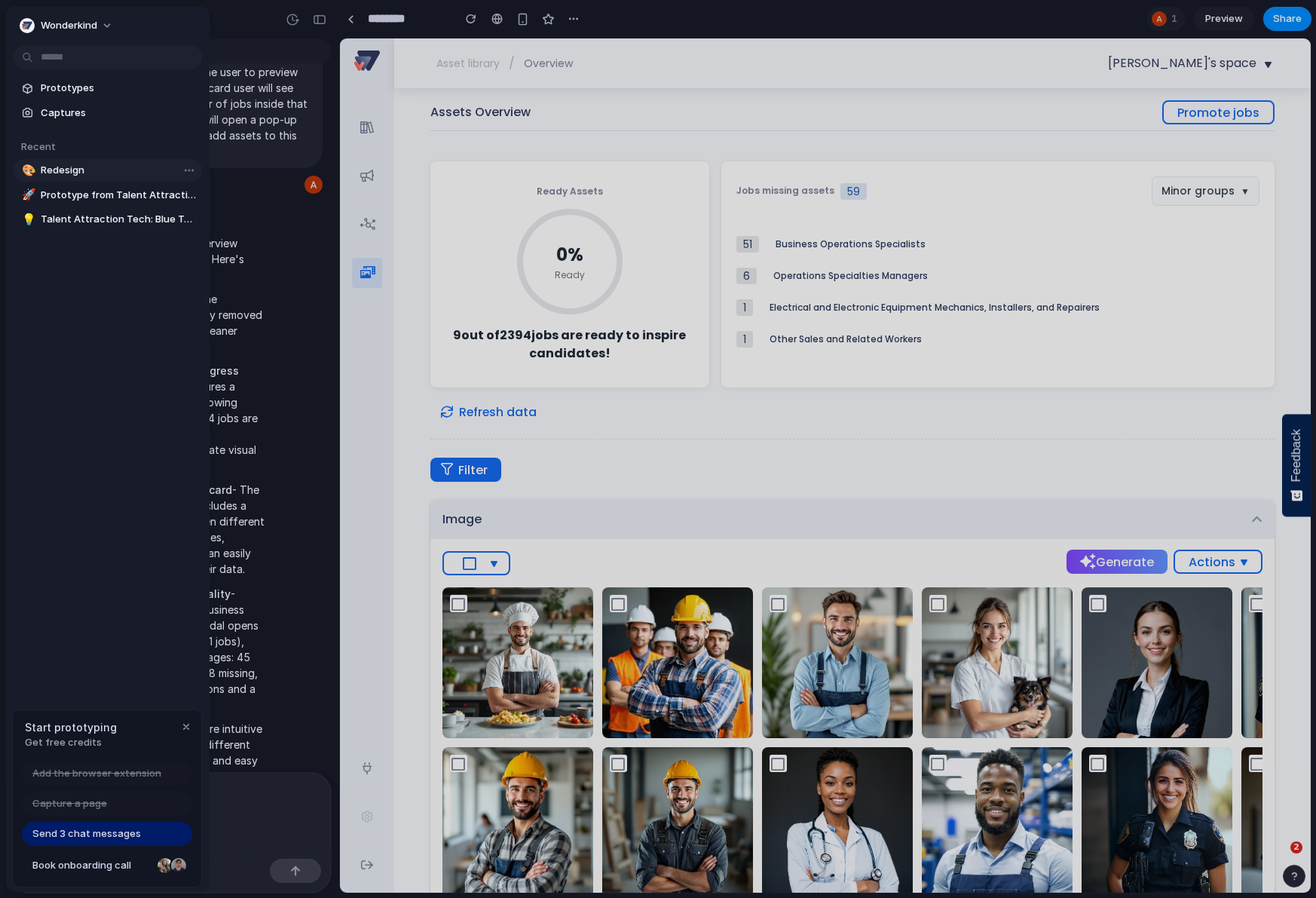
click at [68, 171] on span "Redesign" at bounding box center [118, 170] width 156 height 15
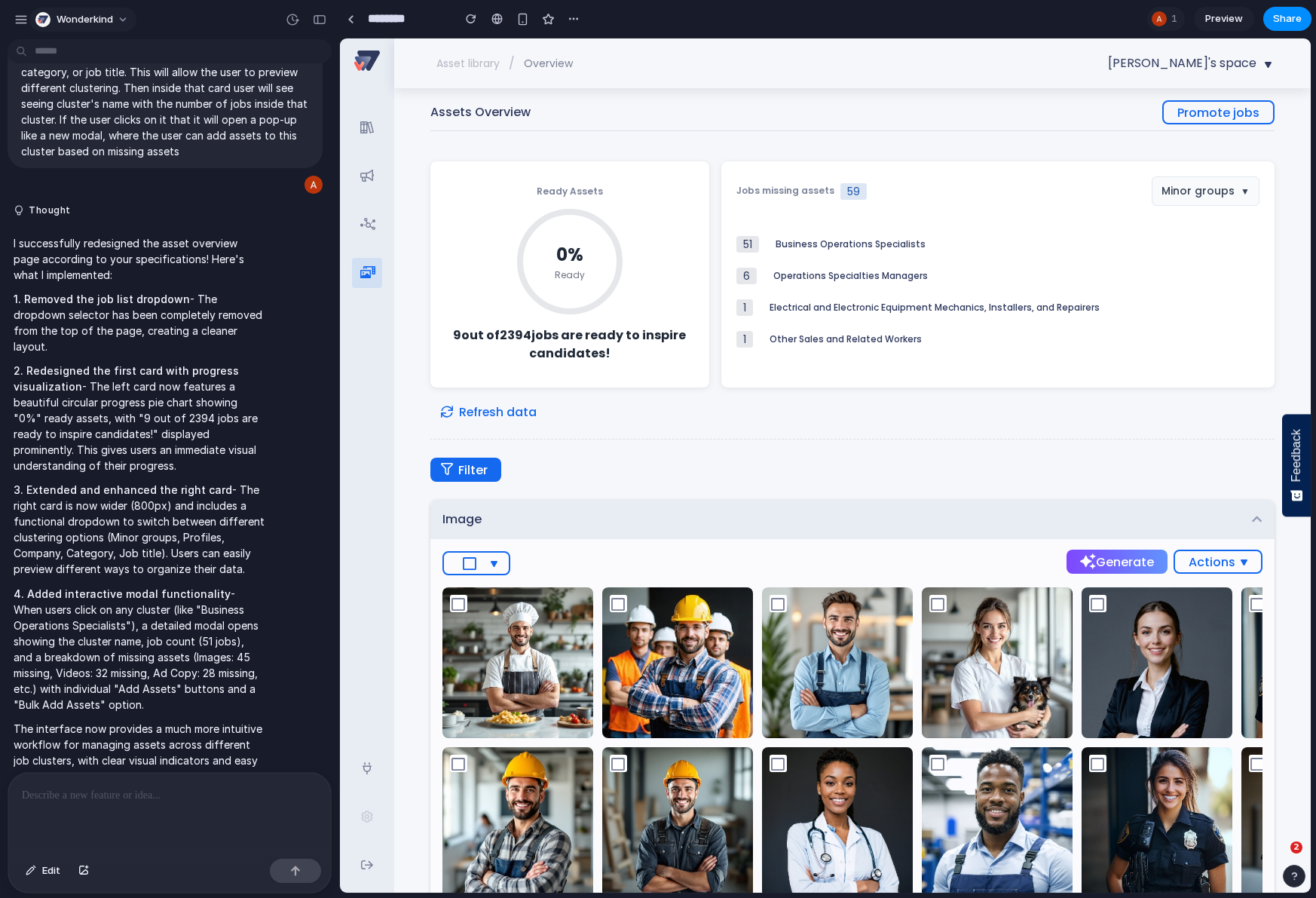
click at [103, 11] on button "Wonderkind" at bounding box center [82, 19] width 107 height 24
click at [19, 12] on div "Settings Invite members Change theme Sign out" at bounding box center [658, 449] width 1316 height 898
click at [19, 19] on div "button" at bounding box center [20, 19] width 13 height 13
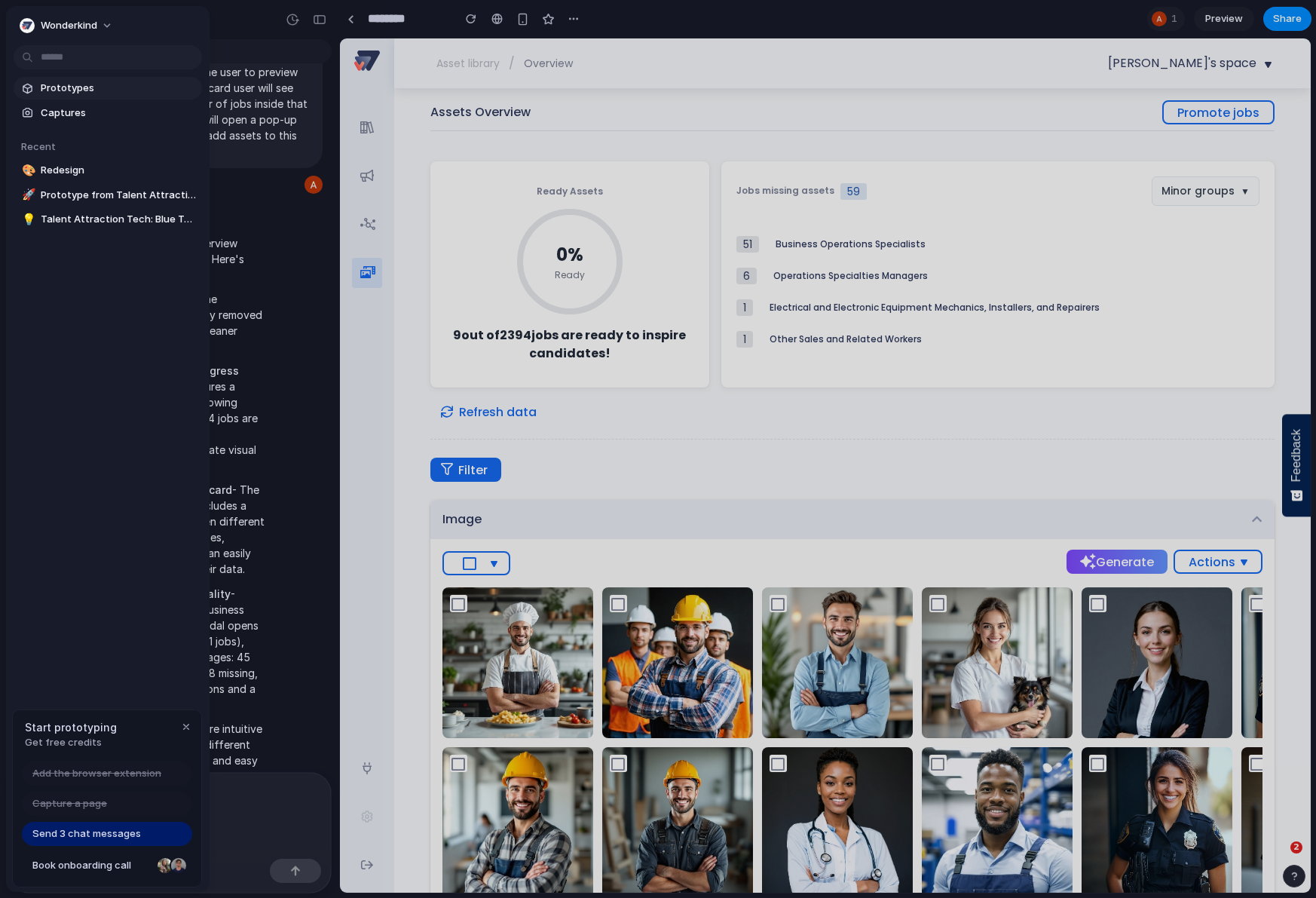
click at [69, 83] on span "Prototypes" at bounding box center [118, 88] width 156 height 15
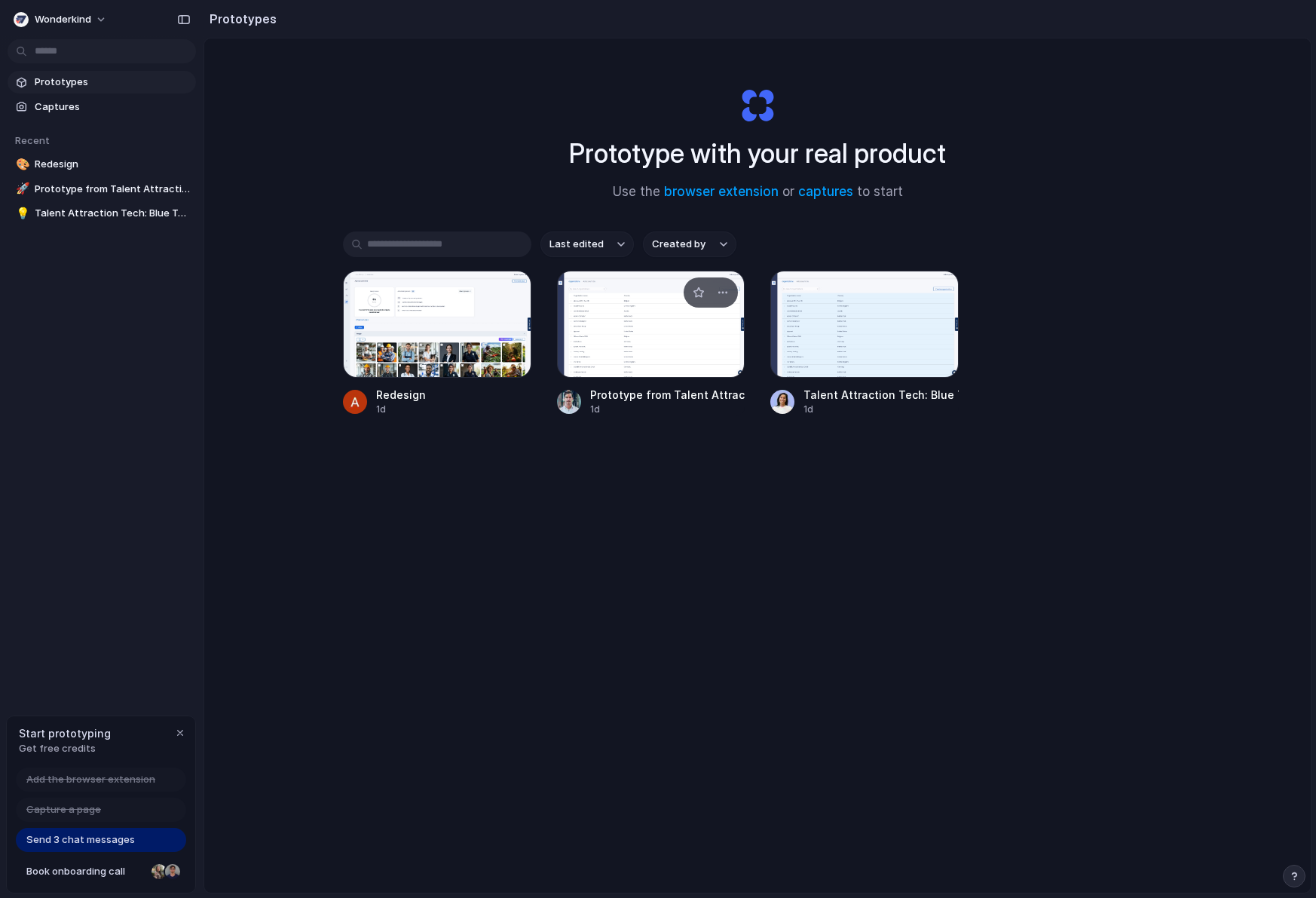
click at [659, 331] on div at bounding box center [650, 323] width 188 height 107
